Goal: Communication & Community: Ask a question

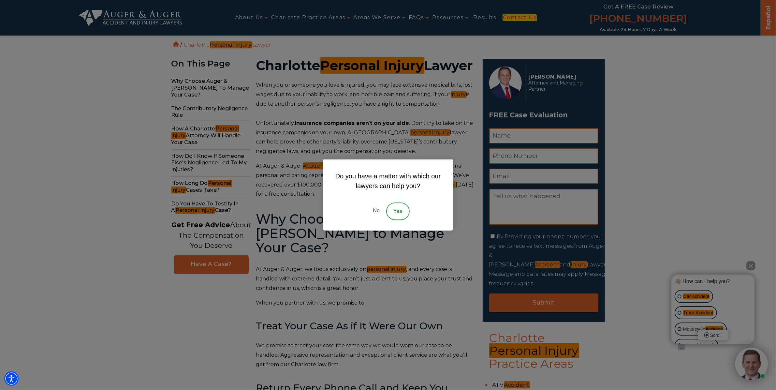
click at [380, 209] on link "No" at bounding box center [376, 211] width 20 height 18
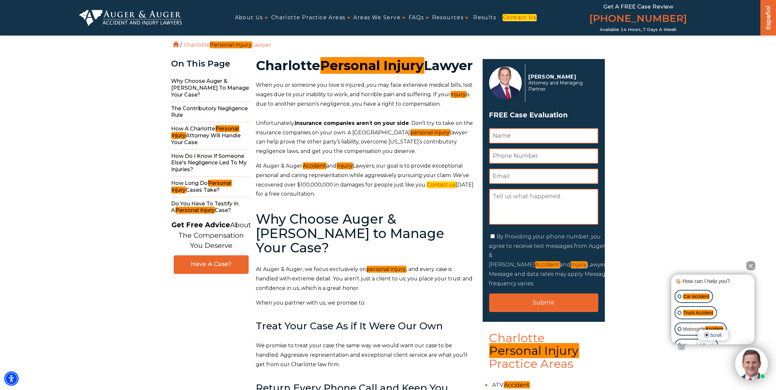
click at [548, 142] on input "Name *" at bounding box center [543, 135] width 109 height 15
type input "[PERSON_NAME]"
type input "9543088571"
type input "[EMAIL_ADDRESS][DOMAIN_NAME]"
click at [542, 203] on textarea "Message" at bounding box center [543, 207] width 109 height 36
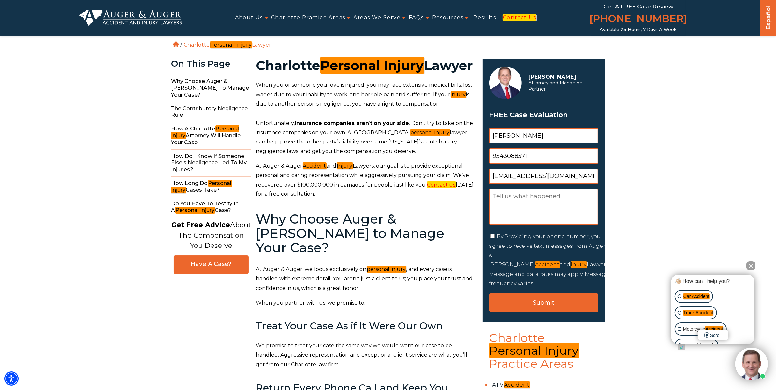
paste textarea "Hi, I’m reaching out regarding our truck accident website. Since [DATE], more t…"
type textarea "Hi, I’m reaching out regarding our truck accident website. Since [DATE], more t…"
click at [508, 237] on label "By Providing your phone number, you agree to receive text messages from Auger &…" at bounding box center [549, 259] width 121 height 53
click at [495, 237] on input "By Providing your phone number, you agree to receive text messages from Auger &…" at bounding box center [492, 236] width 4 height 4
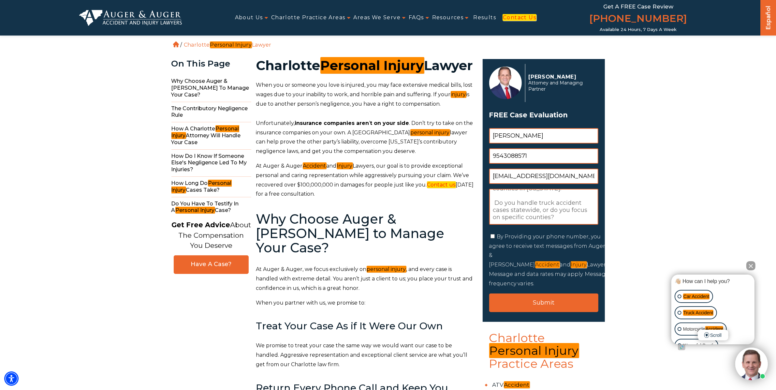
checkbox input "true"
click at [543, 304] on div "[PERSON_NAME] Attorney and Managing Partner FREE Case Evaluation " * " indicate…" at bounding box center [544, 190] width 122 height 263
click at [541, 294] on input "Submit" at bounding box center [543, 302] width 109 height 19
